Goal: Task Accomplishment & Management: Use online tool/utility

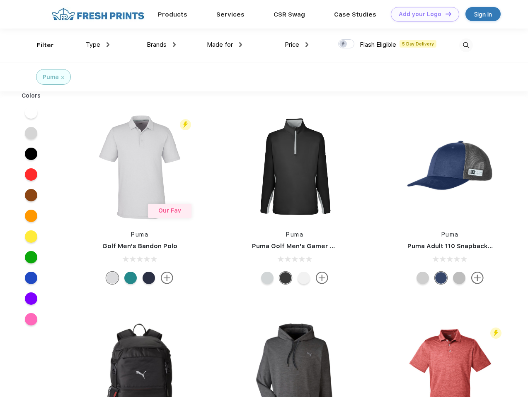
click at [422, 14] on link "Add your Logo Design Tool" at bounding box center [424, 14] width 68 height 14
click at [0, 0] on div "Design Tool" at bounding box center [0, 0] width 0 height 0
click at [444, 14] on link "Add your Logo Design Tool" at bounding box center [424, 14] width 68 height 14
click at [40, 45] on div "Filter" at bounding box center [45, 46] width 17 height 10
click at [98, 45] on span "Type" at bounding box center [93, 44] width 14 height 7
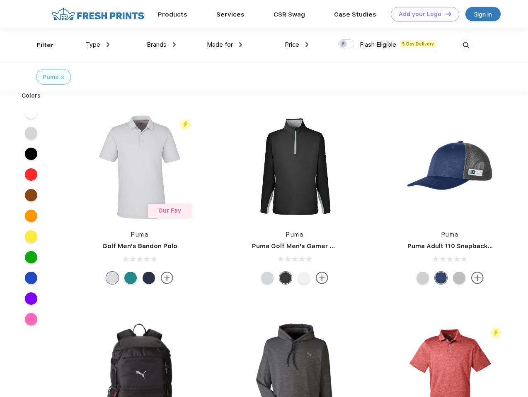
click at [161, 45] on span "Brands" at bounding box center [157, 44] width 20 height 7
click at [224, 45] on span "Made for" at bounding box center [220, 44] width 26 height 7
click at [296, 45] on span "Price" at bounding box center [291, 44] width 14 height 7
click at [346, 44] on div at bounding box center [346, 43] width 16 height 9
click at [343, 44] on input "checkbox" at bounding box center [340, 41] width 5 height 5
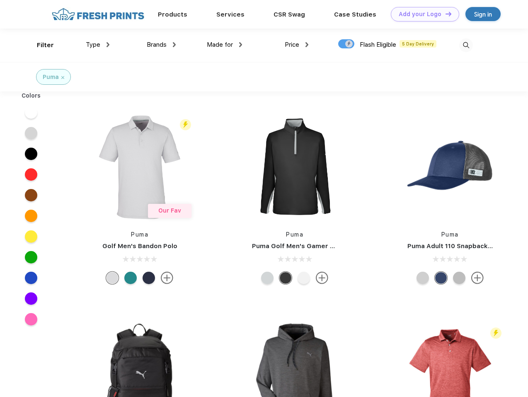
click at [465, 45] on img at bounding box center [466, 46] width 14 height 14
